Goal: Transaction & Acquisition: Purchase product/service

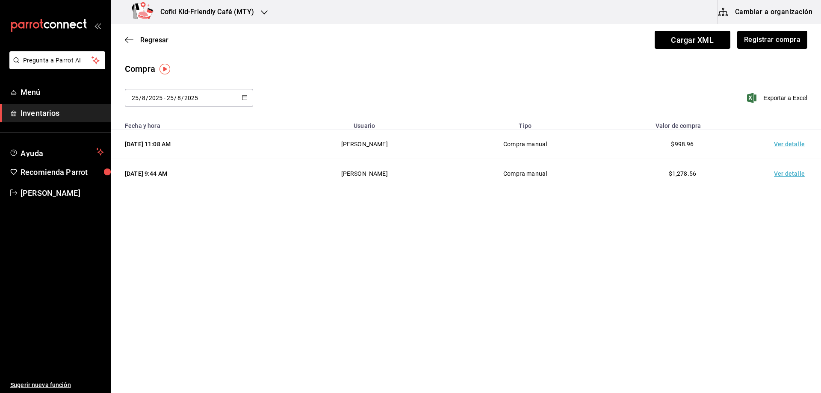
click at [227, 15] on h3 "Cofki Kid-Friendly Café (MTY)" at bounding box center [204, 12] width 101 height 10
click at [175, 52] on span "Cofki Kid-Friendly Café (MTY)" at bounding box center [157, 56] width 79 height 9
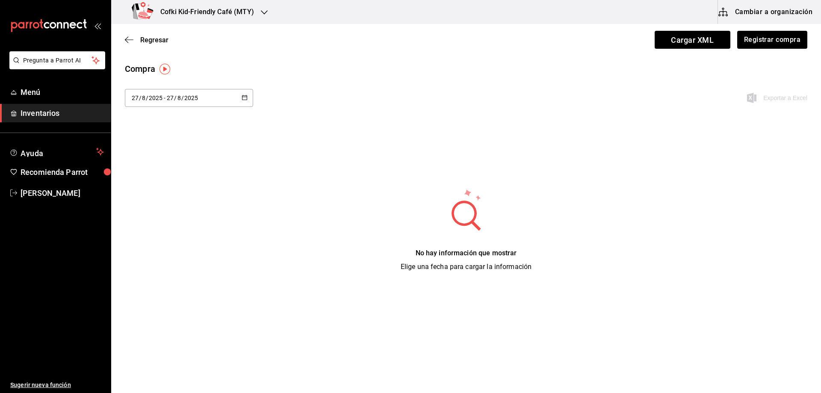
click at [95, 113] on span "Inventarios" at bounding box center [62, 113] width 83 height 12
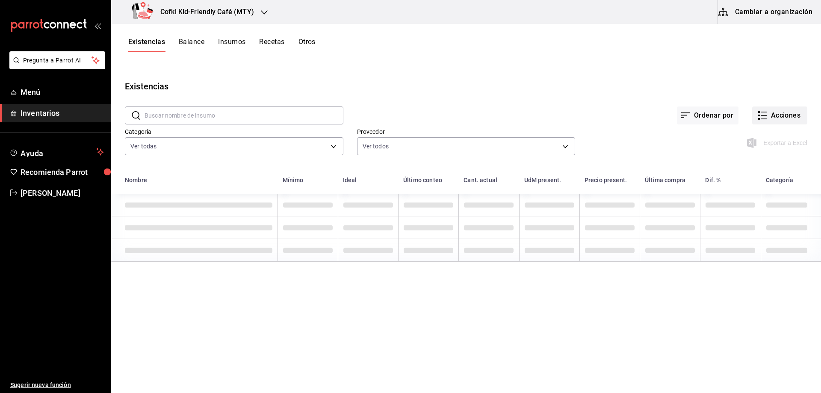
click at [777, 115] on button "Acciones" at bounding box center [780, 116] width 55 height 18
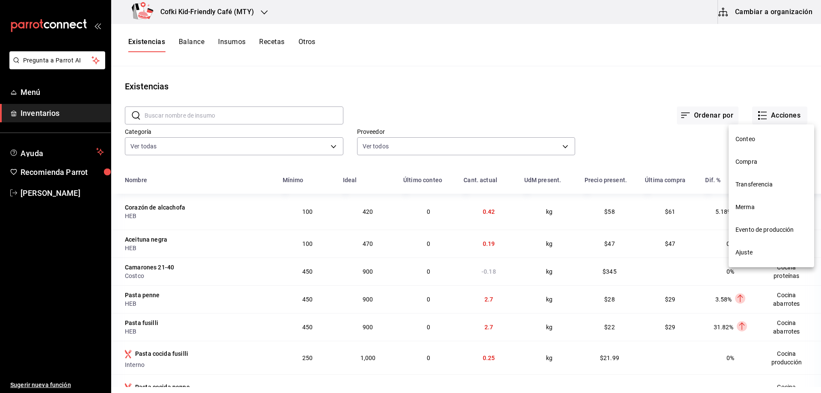
click at [779, 227] on span "Evento de producción" at bounding box center [772, 229] width 72 height 9
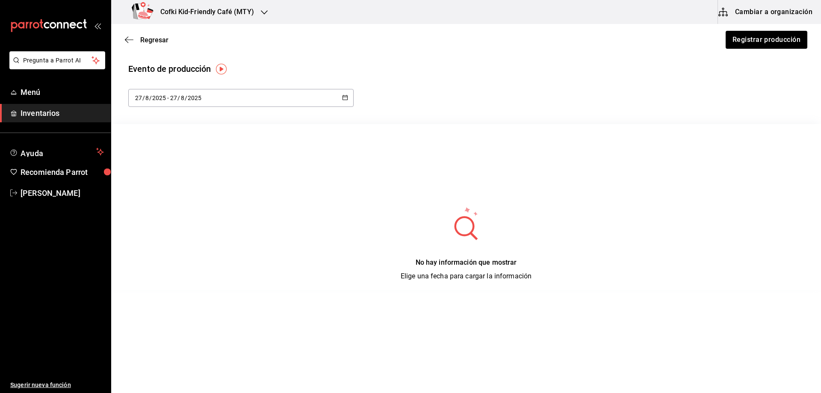
click at [312, 95] on div "2025-08-27 27 / 8 / 2025 - 2025-08-27 27 / 8 / 2025" at bounding box center [240, 98] width 225 height 18
click at [401, 152] on div "No hay información que mostrar Elige una fecha para cargar la información" at bounding box center [466, 207] width 710 height 166
click at [738, 43] on button "Registrar producción" at bounding box center [766, 40] width 83 height 18
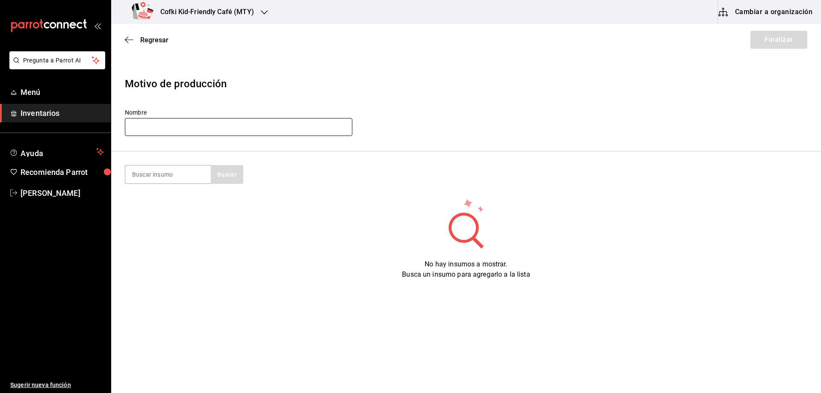
click at [189, 126] on input "text" at bounding box center [239, 127] width 228 height 18
type input "Produccion cocina 02/26/25"
click at [173, 177] on input at bounding box center [168, 175] width 86 height 18
type input "mango"
click at [232, 171] on button "Buscar" at bounding box center [227, 174] width 33 height 19
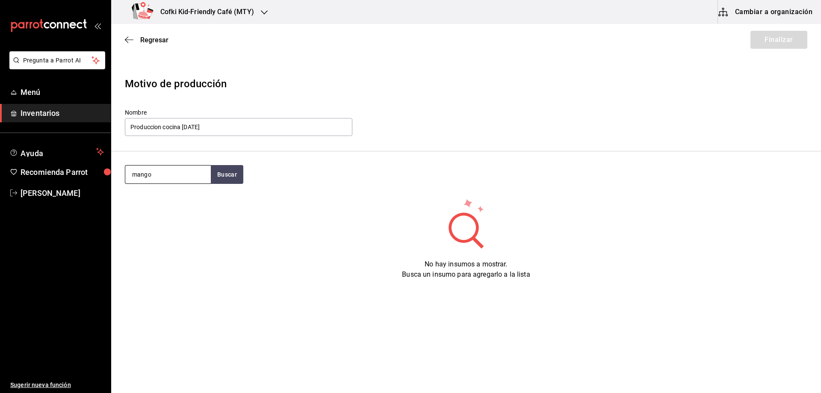
click at [183, 175] on input "mango" at bounding box center [168, 175] width 86 height 18
click at [172, 179] on input "mango" at bounding box center [168, 175] width 86 height 18
click at [129, 39] on icon "button" at bounding box center [129, 40] width 9 height 8
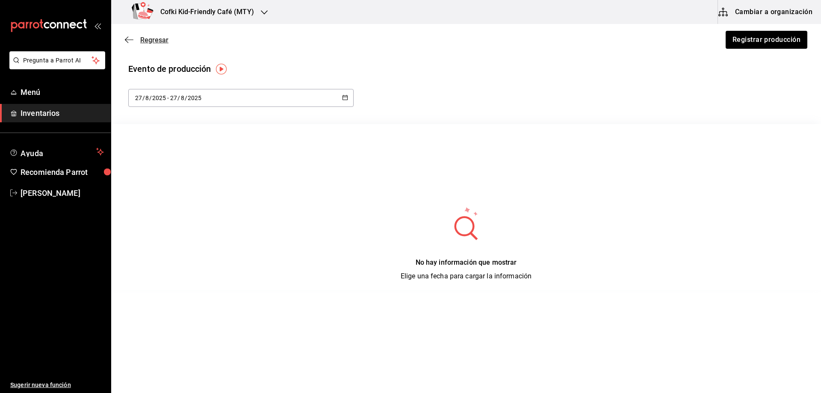
click at [133, 41] on icon "button" at bounding box center [129, 40] width 9 height 8
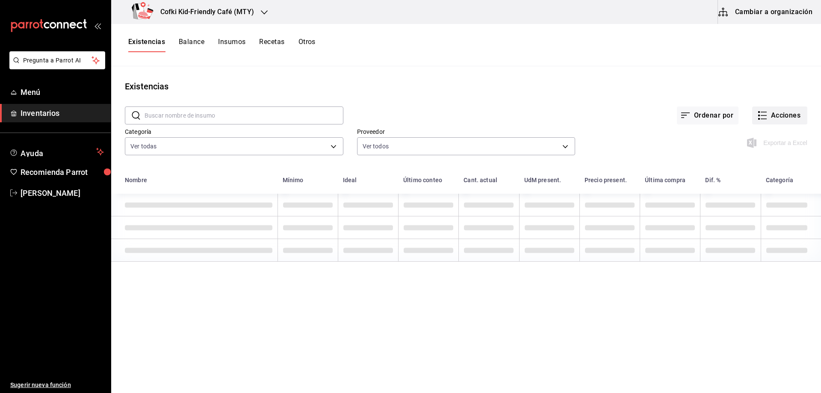
click at [772, 116] on button "Acciones" at bounding box center [780, 116] width 55 height 18
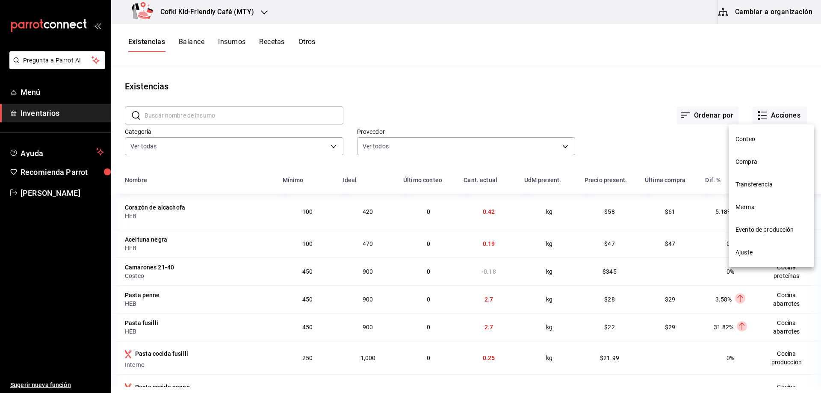
click at [755, 135] on span "Conteo" at bounding box center [772, 139] width 72 height 9
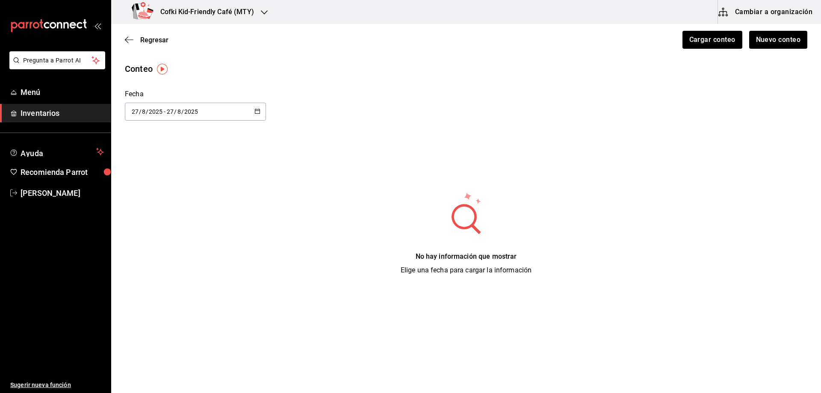
click at [226, 109] on div "2025-08-27 27 / 8 / 2025 - 2025-08-27 27 / 8 / 2025" at bounding box center [195, 112] width 141 height 18
click at [178, 140] on li "Hoy" at bounding box center [165, 138] width 81 height 19
click at [324, 158] on div "Conteo Fecha 2025-08-27 27 / 8 / 2025 - 2025-08-27 27 / 8 / 2025 No hay informa…" at bounding box center [466, 168] width 710 height 213
click at [47, 118] on span "Inventarios" at bounding box center [62, 113] width 83 height 12
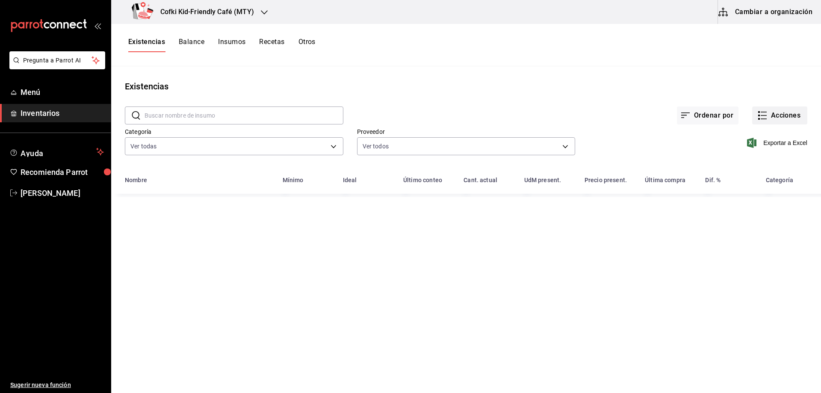
click at [766, 113] on button "Acciones" at bounding box center [780, 116] width 55 height 18
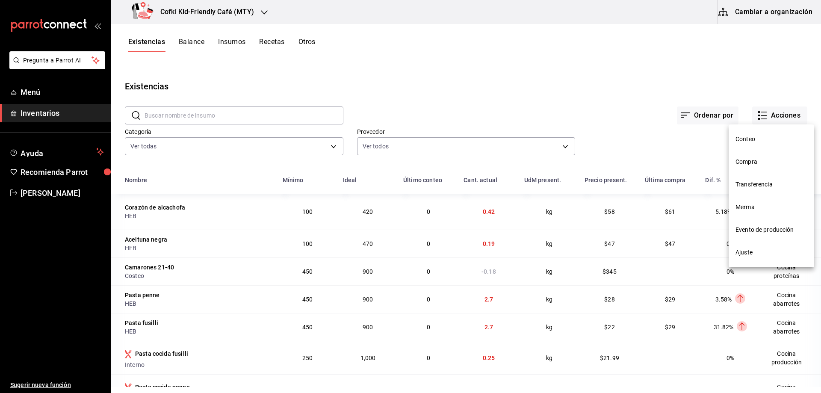
click at [753, 158] on span "Compra" at bounding box center [772, 161] width 72 height 9
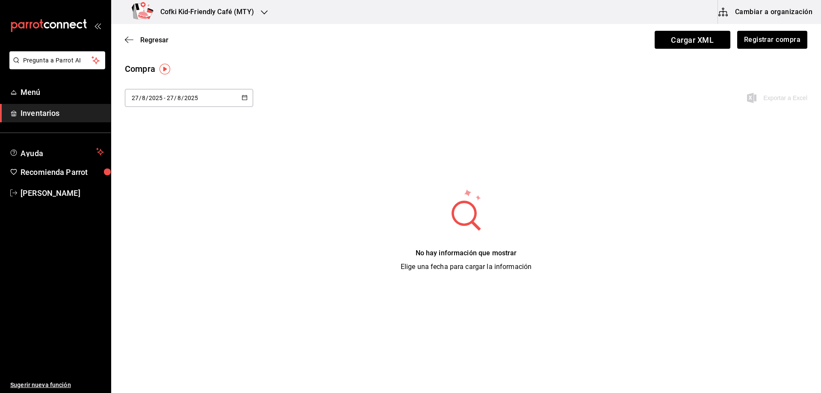
click at [65, 111] on span "Inventarios" at bounding box center [62, 113] width 83 height 12
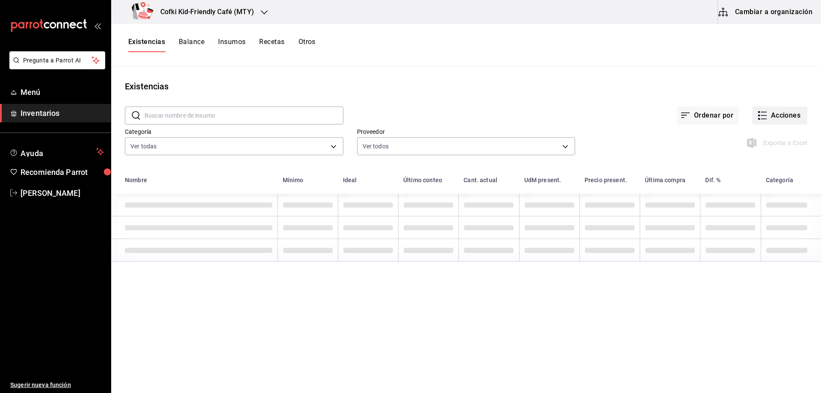
click at [792, 114] on button "Acciones" at bounding box center [780, 116] width 55 height 18
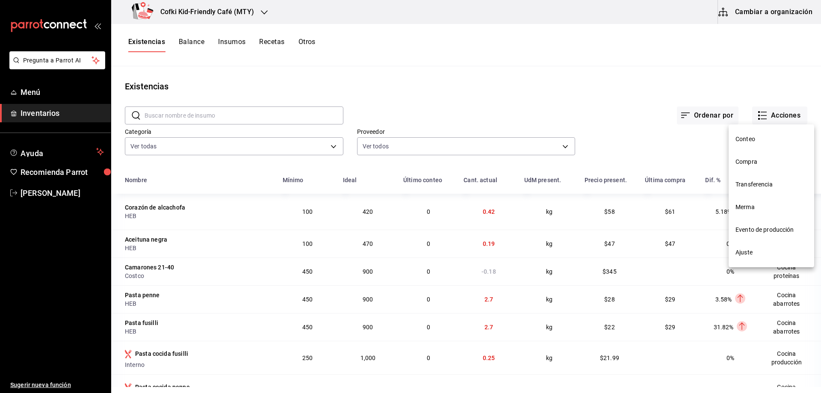
click at [609, 44] on div at bounding box center [410, 196] width 821 height 393
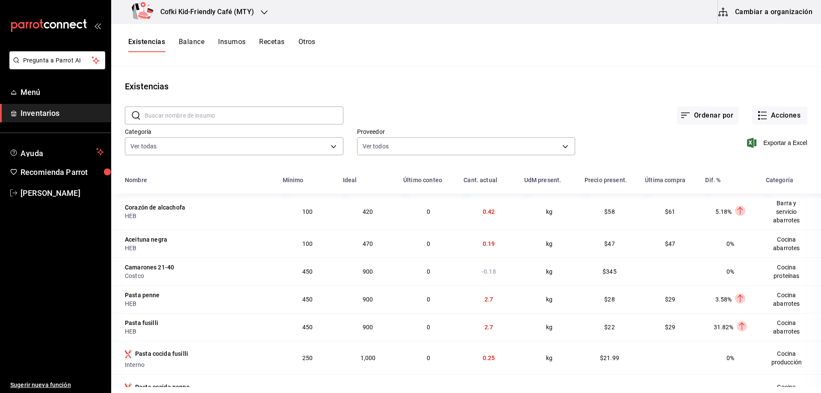
click at [82, 114] on span "Inventarios" at bounding box center [62, 113] width 83 height 12
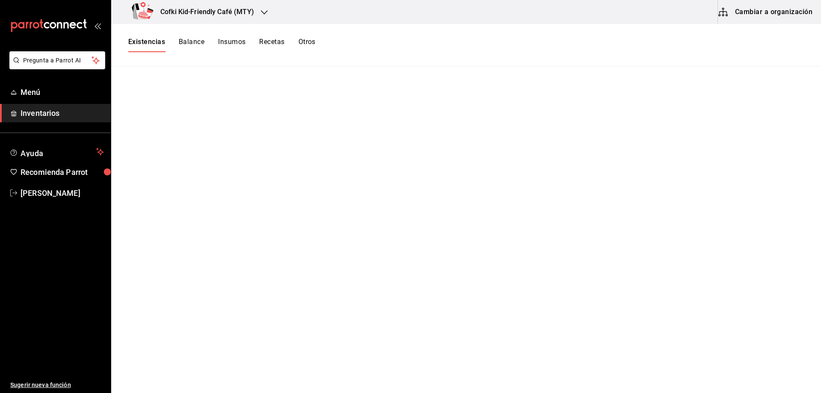
click at [49, 112] on span "Inventarios" at bounding box center [62, 113] width 83 height 12
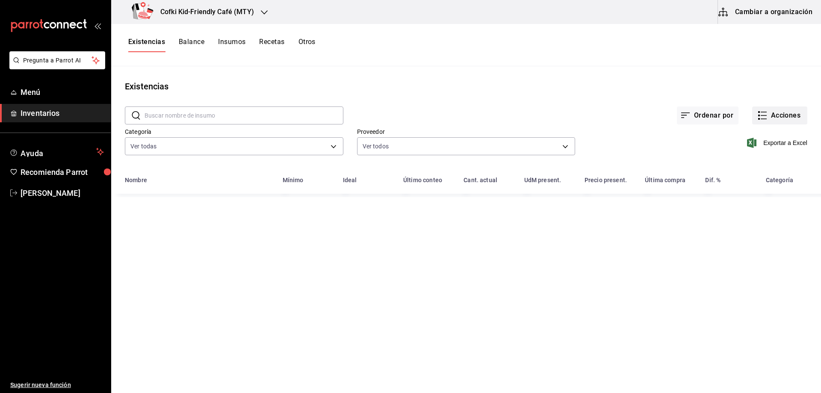
click at [796, 114] on button "Acciones" at bounding box center [780, 116] width 55 height 18
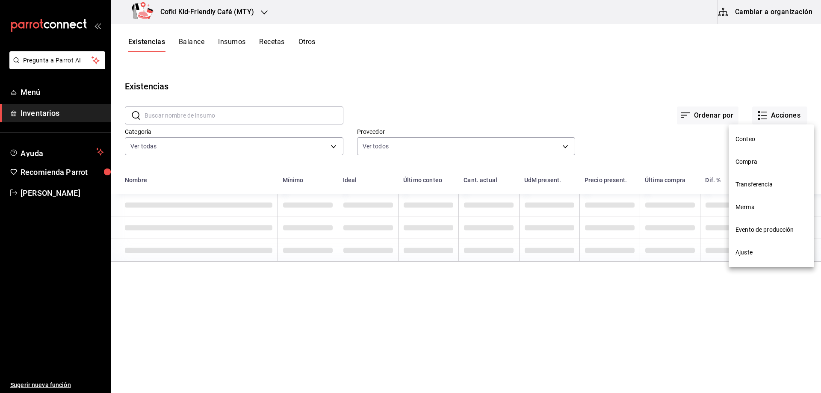
click at [753, 163] on span "Compra" at bounding box center [772, 161] width 72 height 9
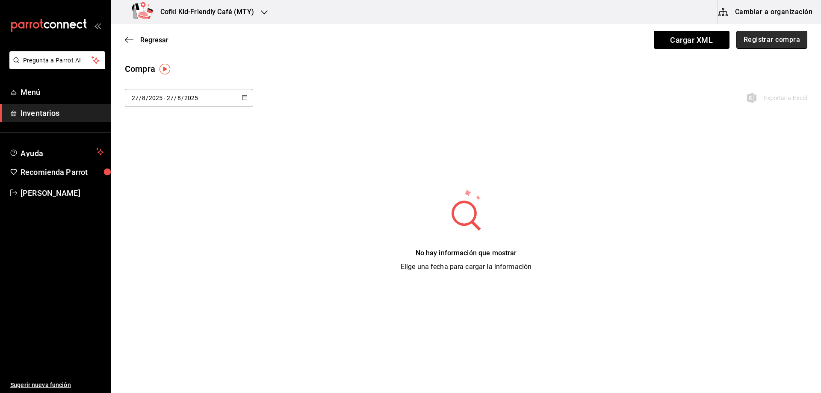
click at [759, 39] on button "Registrar compra" at bounding box center [772, 40] width 71 height 18
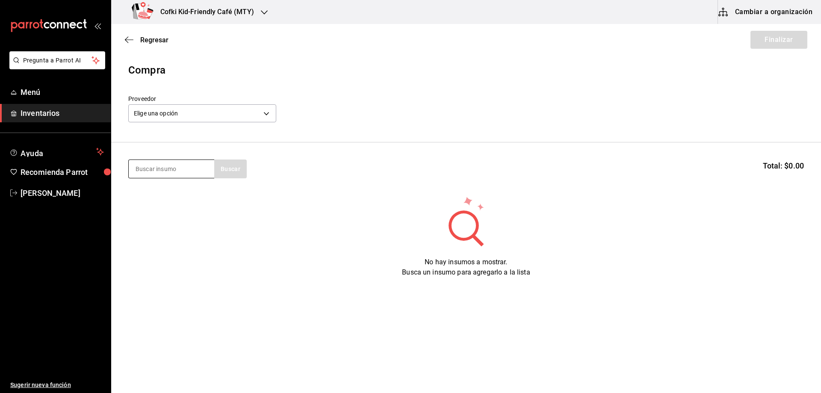
click at [185, 164] on input at bounding box center [172, 169] width 86 height 18
click at [190, 122] on body "Pregunta a Parrot AI Menú Inventarios Ayuda Recomienda Parrot [PERSON_NAME] Sug…" at bounding box center [410, 172] width 821 height 345
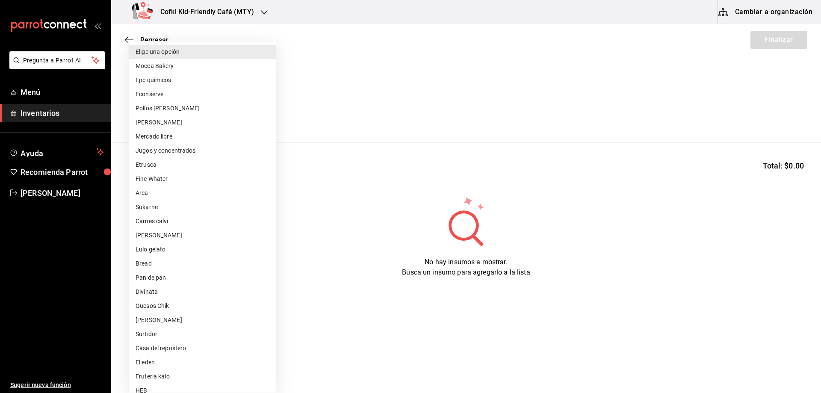
click at [172, 126] on li "[PERSON_NAME]" at bounding box center [202, 123] width 147 height 14
type input "d2021c40-9247-4f3e-9112-9c4e99f34d44"
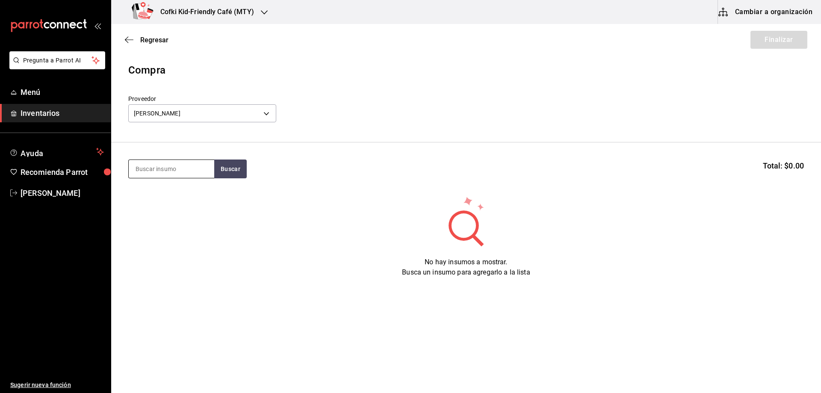
click at [171, 168] on input at bounding box center [172, 169] width 86 height 18
click at [227, 169] on button "Buscar" at bounding box center [230, 169] width 33 height 19
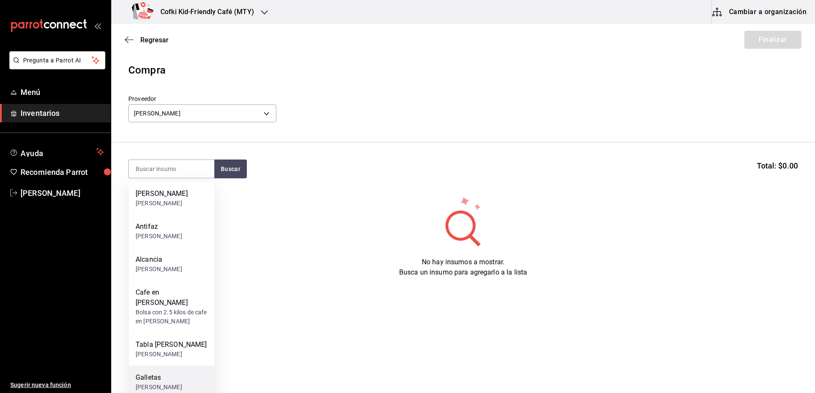
click at [158, 373] on div "Galletas" at bounding box center [159, 378] width 47 height 10
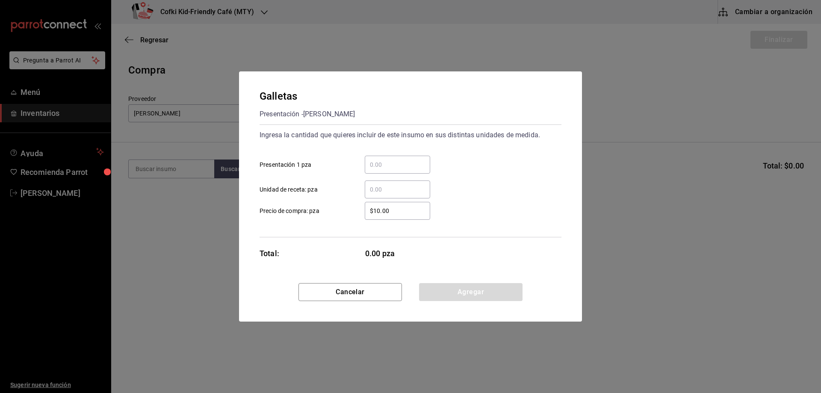
click at [380, 167] on input "​ Presentación 1 pza" at bounding box center [397, 165] width 65 height 10
type input "1"
type input "12"
click at [479, 295] on button "Agregar" at bounding box center [471, 292] width 104 height 18
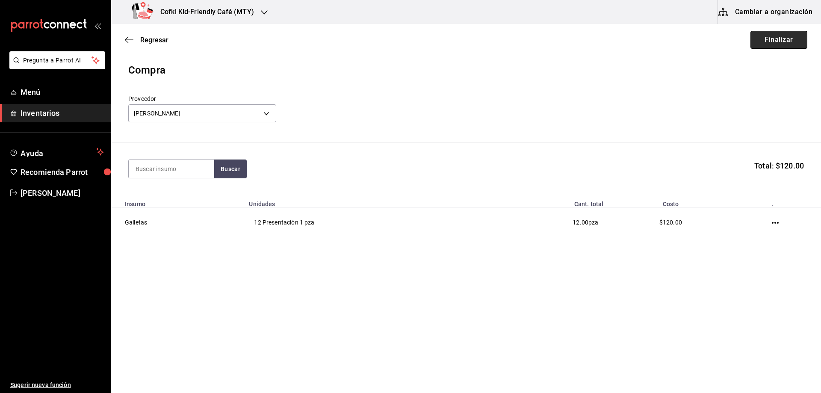
click at [764, 38] on button "Finalizar" at bounding box center [779, 40] width 57 height 18
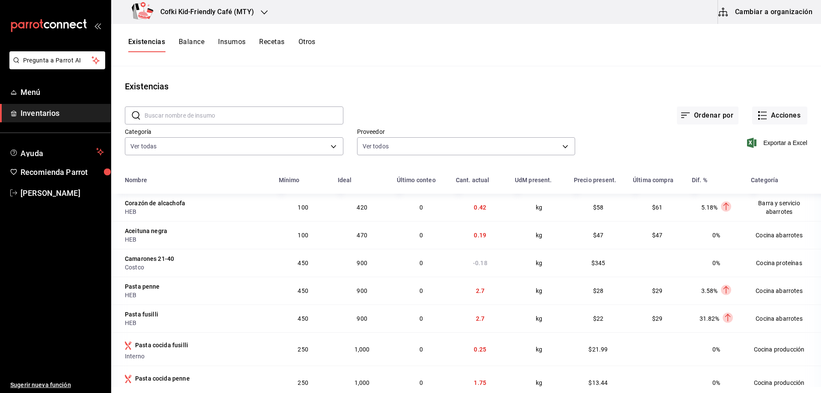
click at [38, 109] on span "Inventarios" at bounding box center [62, 113] width 83 height 12
